Goal: Information Seeking & Learning: Learn about a topic

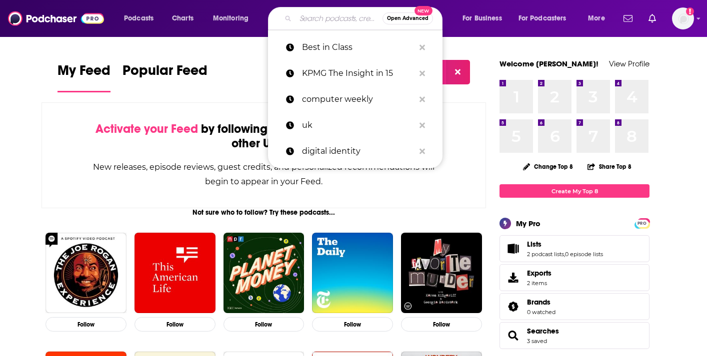
click at [319, 17] on input "Search podcasts, credits, & more..." at bounding box center [338, 18] width 87 height 16
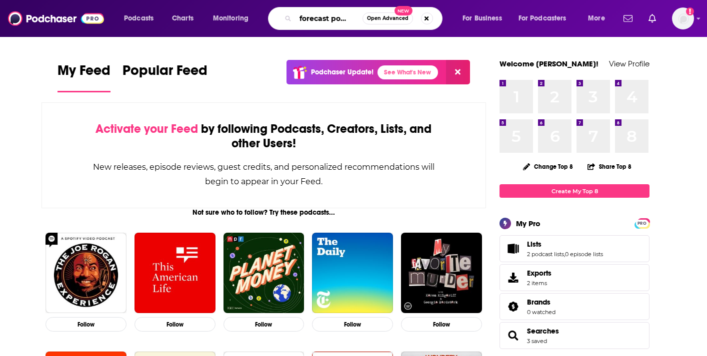
scroll to position [0, 11]
type input "ai forecast podcast"
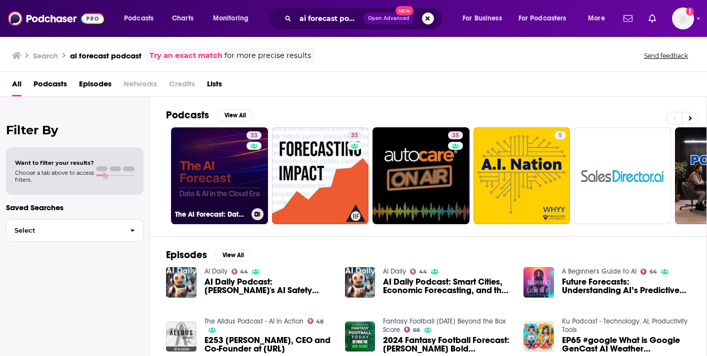
click at [228, 177] on link "33 The AI Forecast: Data and AI in the Cloud Era" at bounding box center [219, 175] width 97 height 97
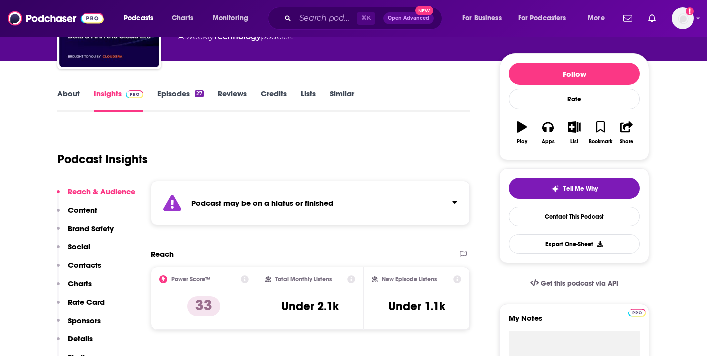
scroll to position [53, 0]
